Goal: Information Seeking & Learning: Learn about a topic

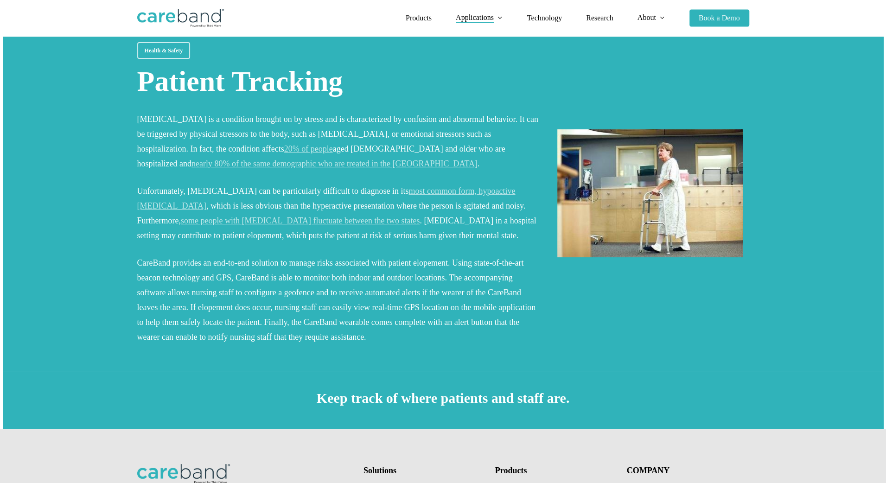
scroll to position [185, 0]
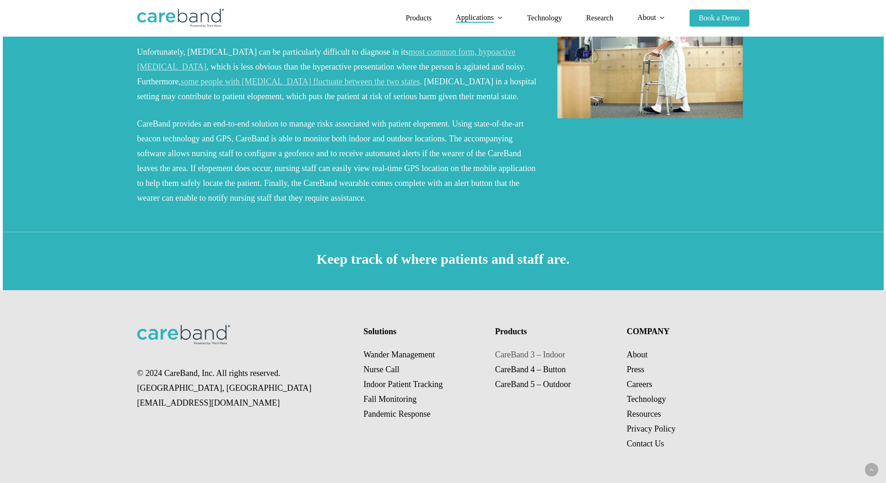
click at [525, 356] on link "CareBand 3 – Indoor" at bounding box center [530, 354] width 70 height 9
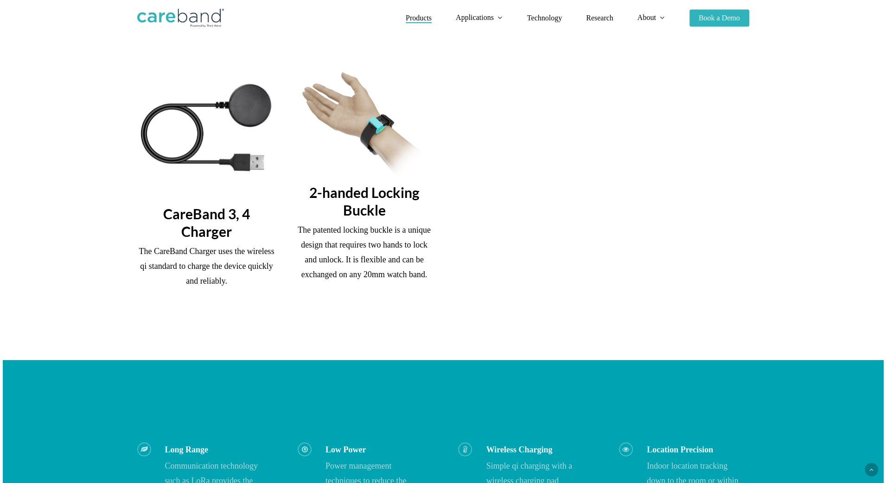
scroll to position [788, 0]
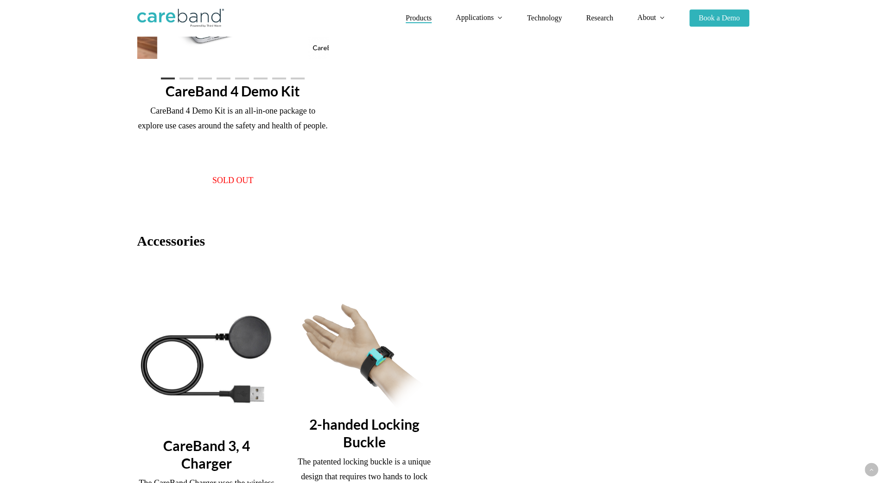
click at [375, 355] on img at bounding box center [364, 356] width 139 height 105
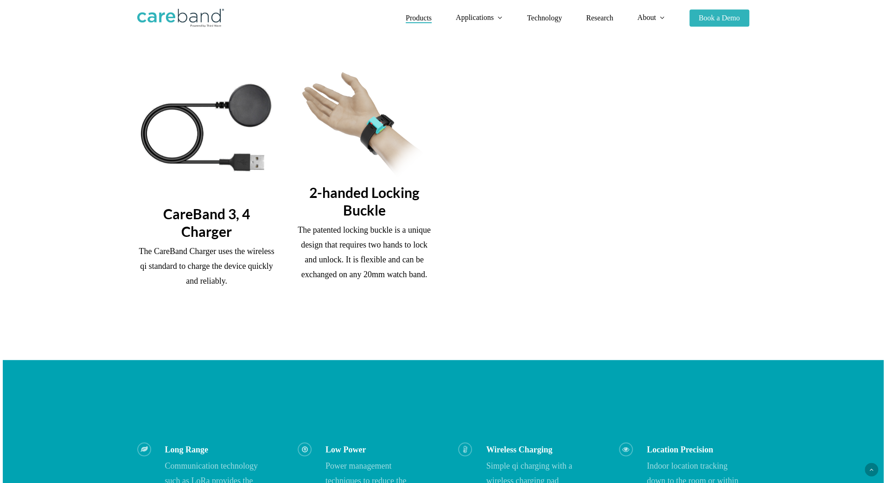
click at [363, 287] on div "2-handed Locking Buckle The patented locking buckle is a unique design that req…" at bounding box center [365, 194] width 158 height 244
click at [359, 204] on h3 "2-handed Locking Buckle" at bounding box center [364, 201] width 139 height 35
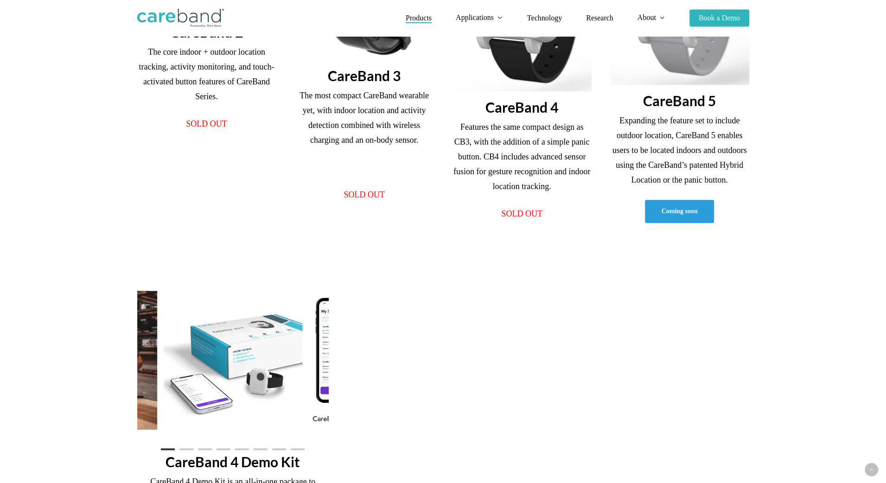
scroll to position [278, 0]
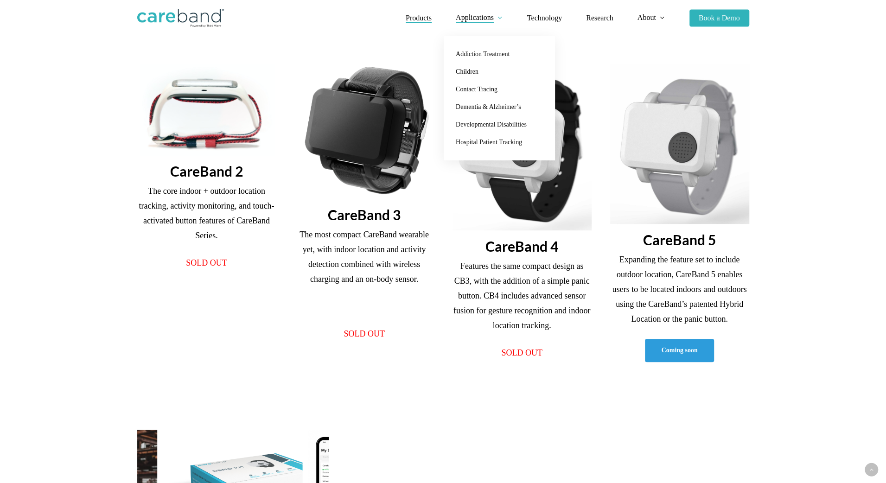
click at [495, 18] on link "Applications" at bounding box center [479, 18] width 47 height 8
click at [472, 142] on span "Hospital Patient Tracking" at bounding box center [489, 142] width 66 height 7
